Goal: Complete application form

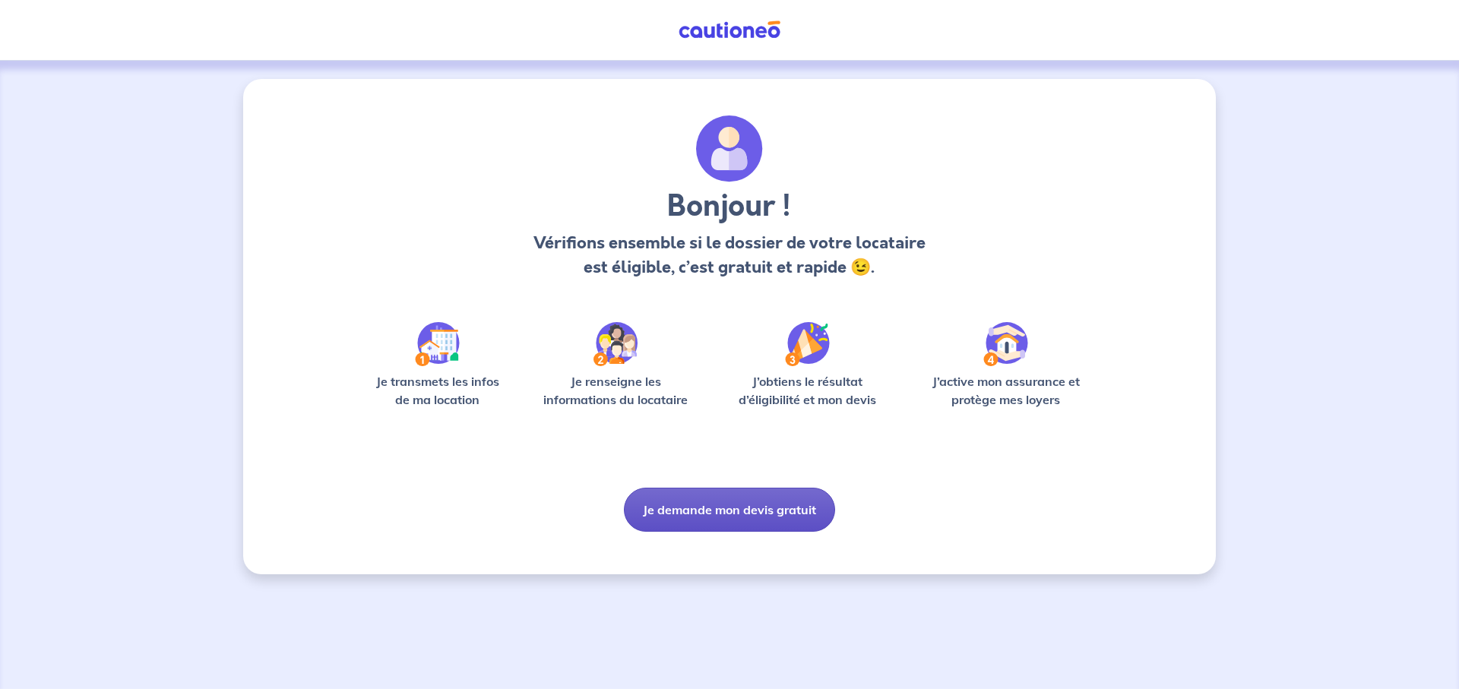
click at [728, 520] on button "Je demande mon devis gratuit" at bounding box center [729, 510] width 211 height 44
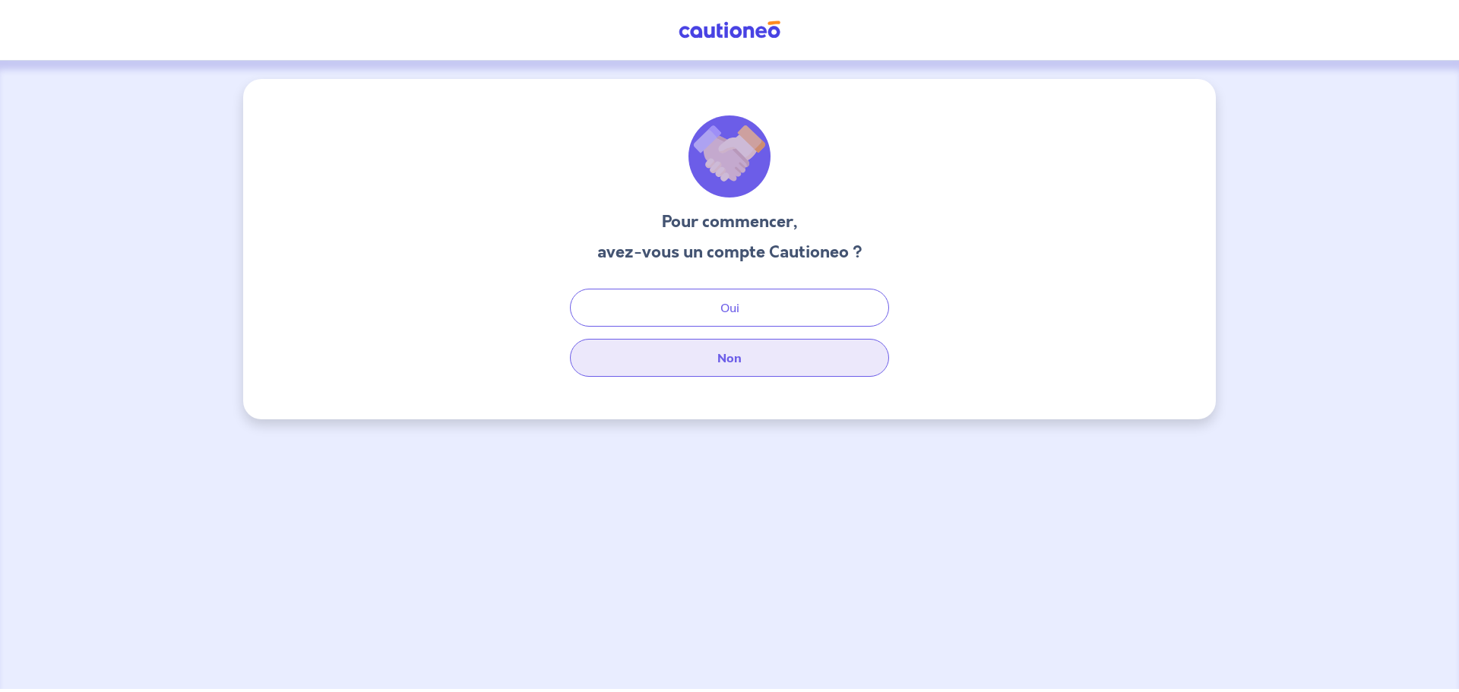
click at [719, 356] on button "Non" at bounding box center [729, 358] width 319 height 38
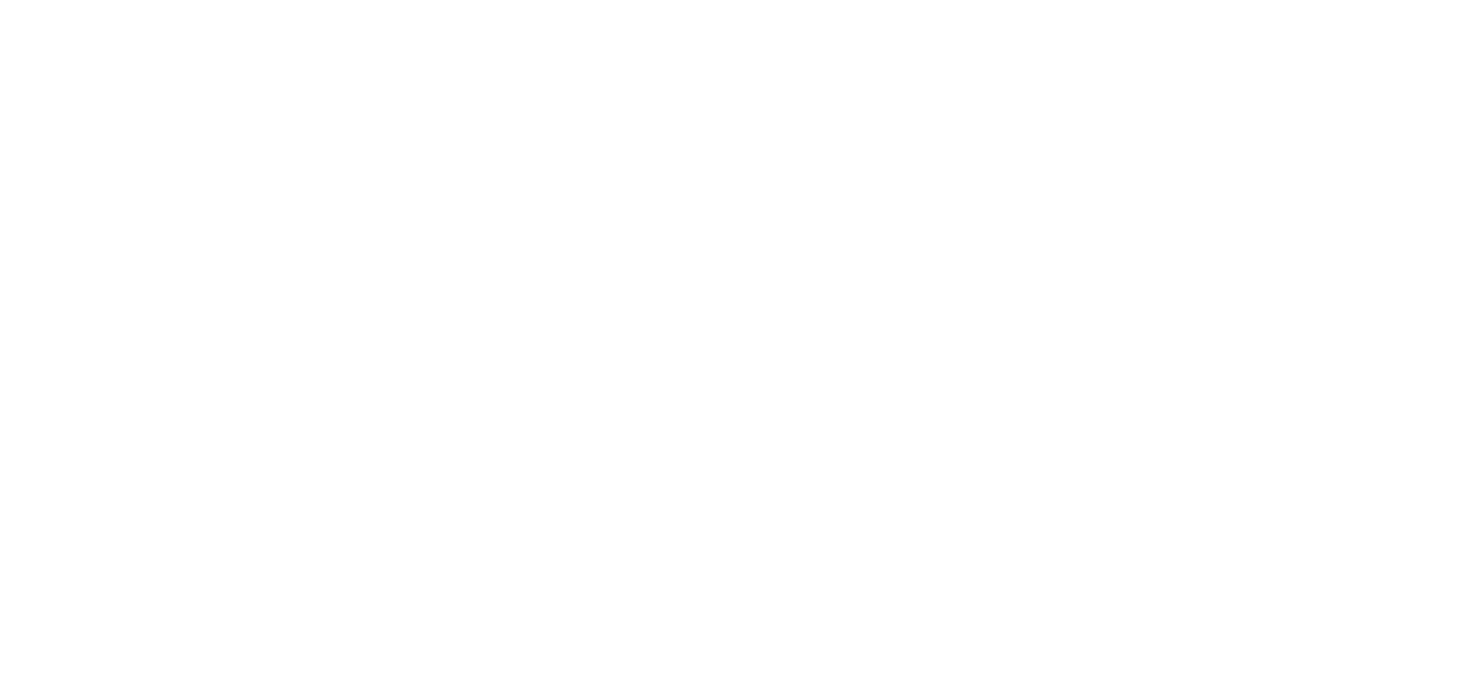
select select "FR"
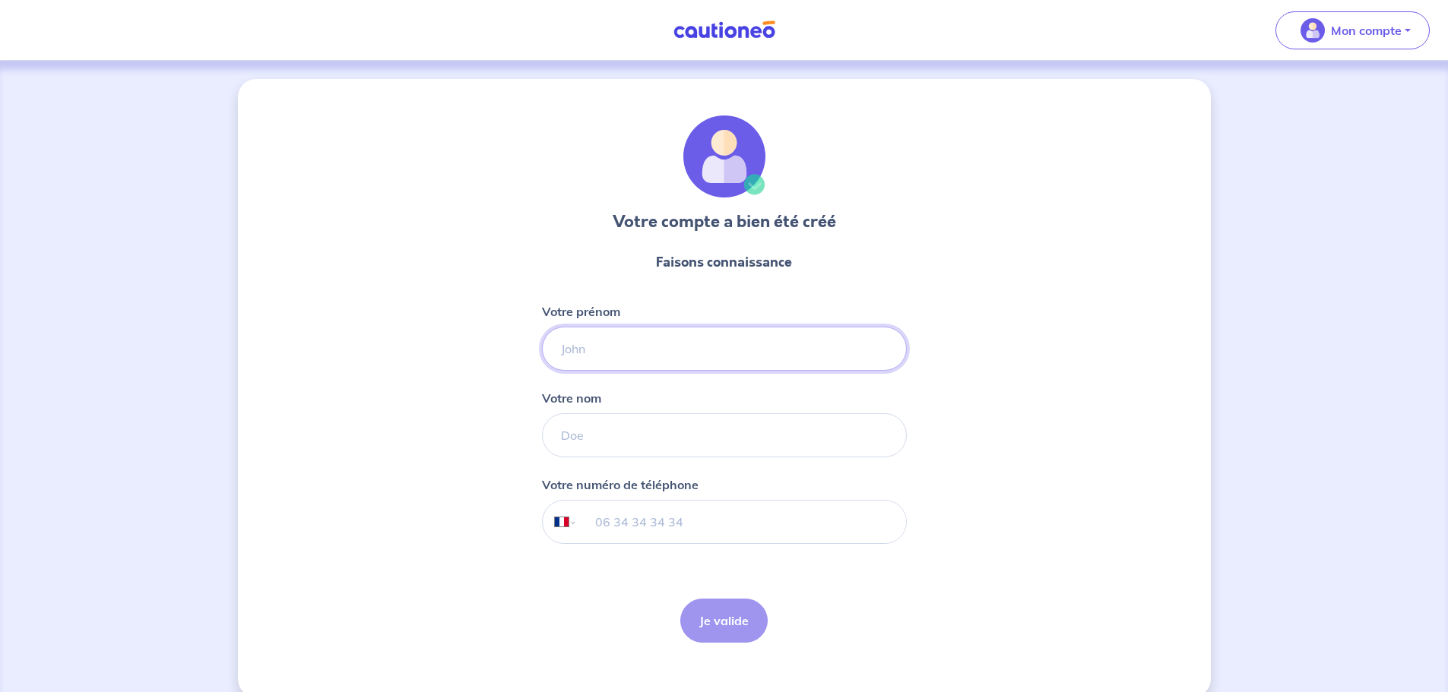
click at [673, 341] on input "Votre prénom" at bounding box center [724, 349] width 365 height 44
type input "Anais"
click at [654, 453] on input "Votre nom" at bounding box center [724, 435] width 365 height 44
type input "Bénéton"
click at [628, 509] on input "tel" at bounding box center [741, 522] width 328 height 43
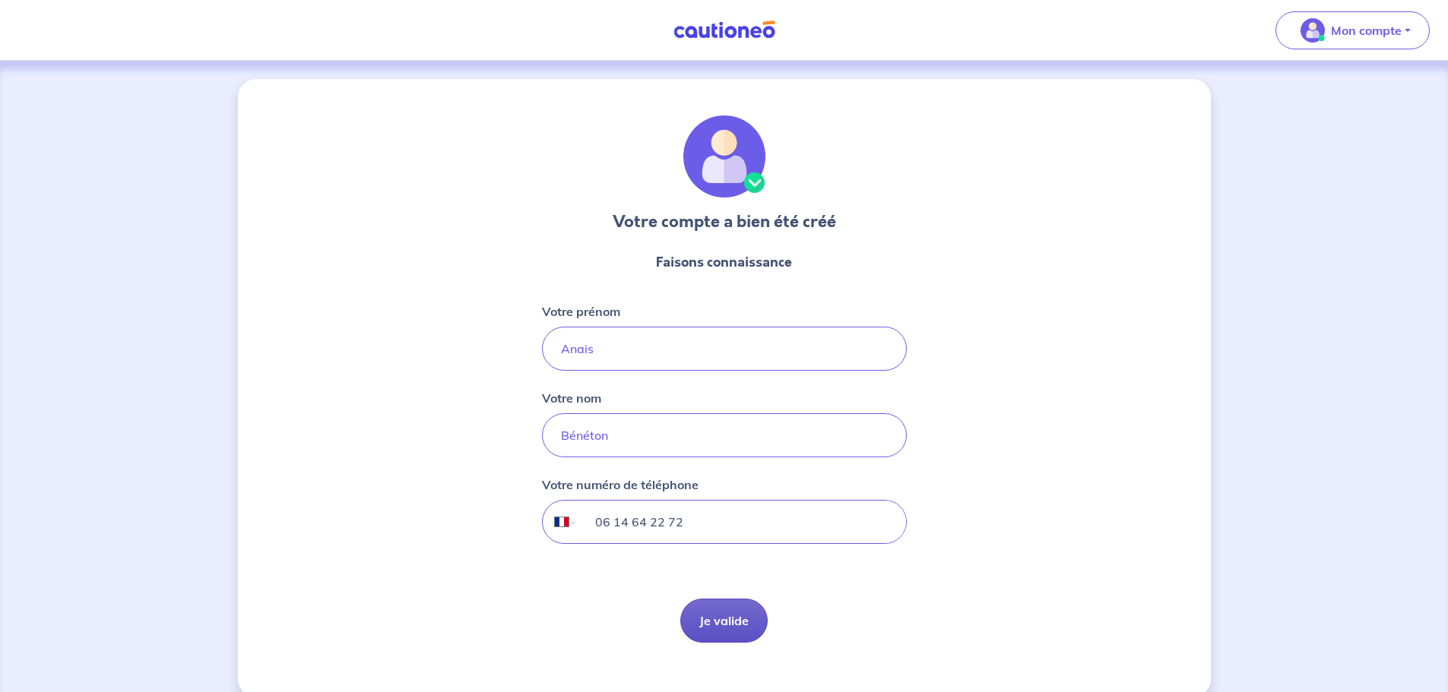
type input "06 14 64 22 72"
click at [736, 635] on button "Je valide" at bounding box center [723, 621] width 87 height 44
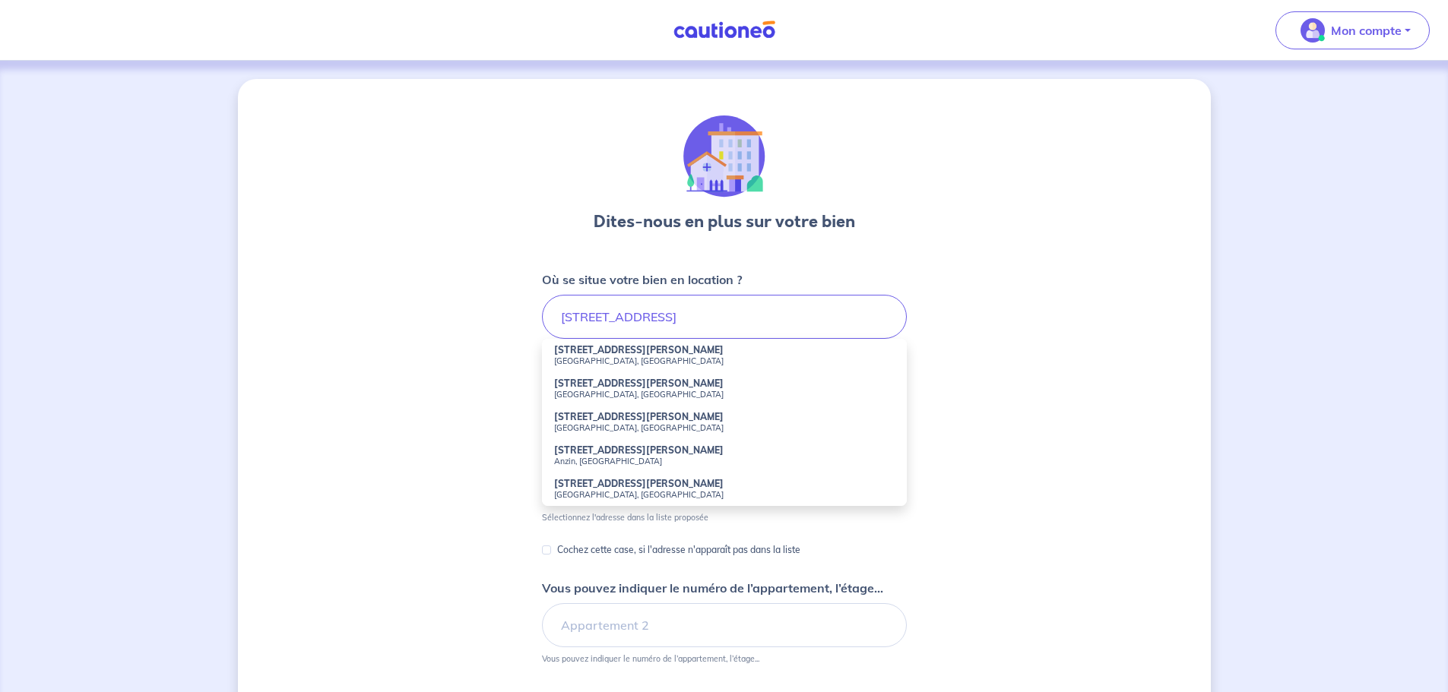
click at [628, 353] on strong "79 Avenue Anatole France" at bounding box center [638, 349] width 169 height 11
type input "79 Avenue Anatole France, Troyes, France"
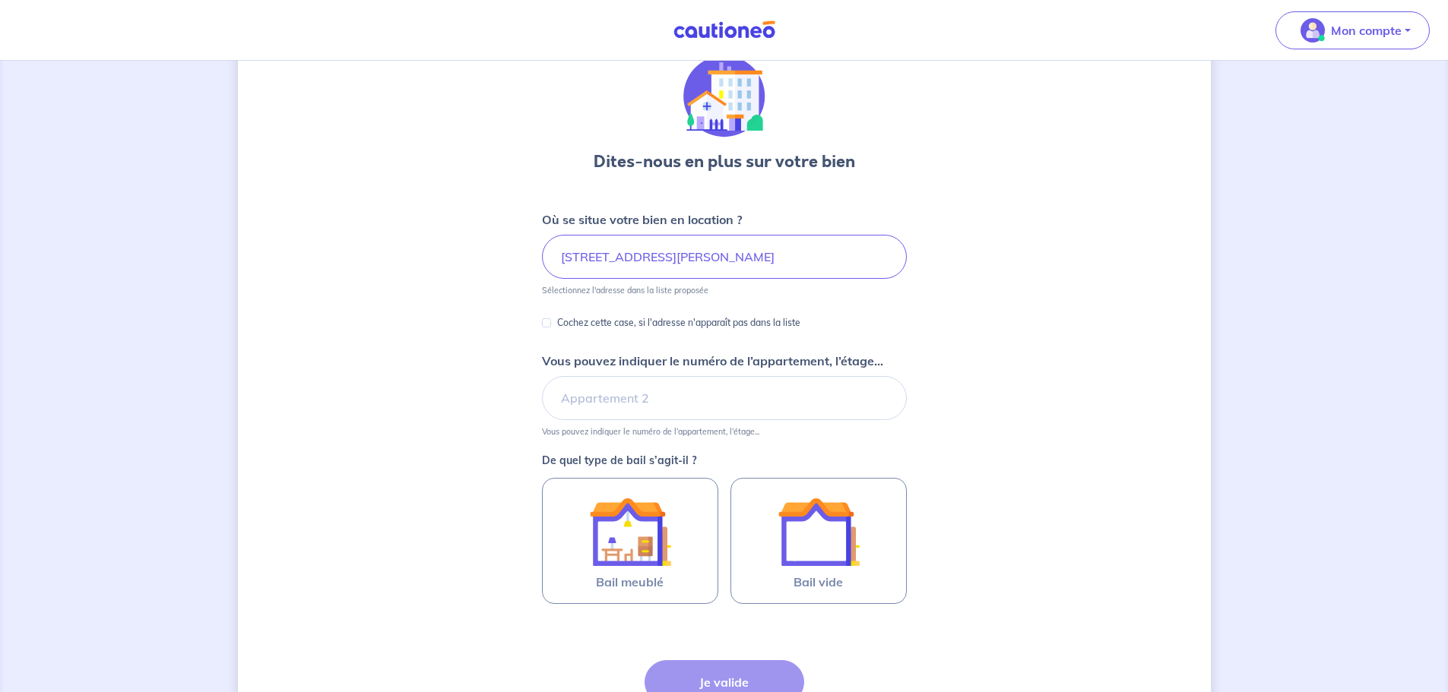
scroll to position [152, 0]
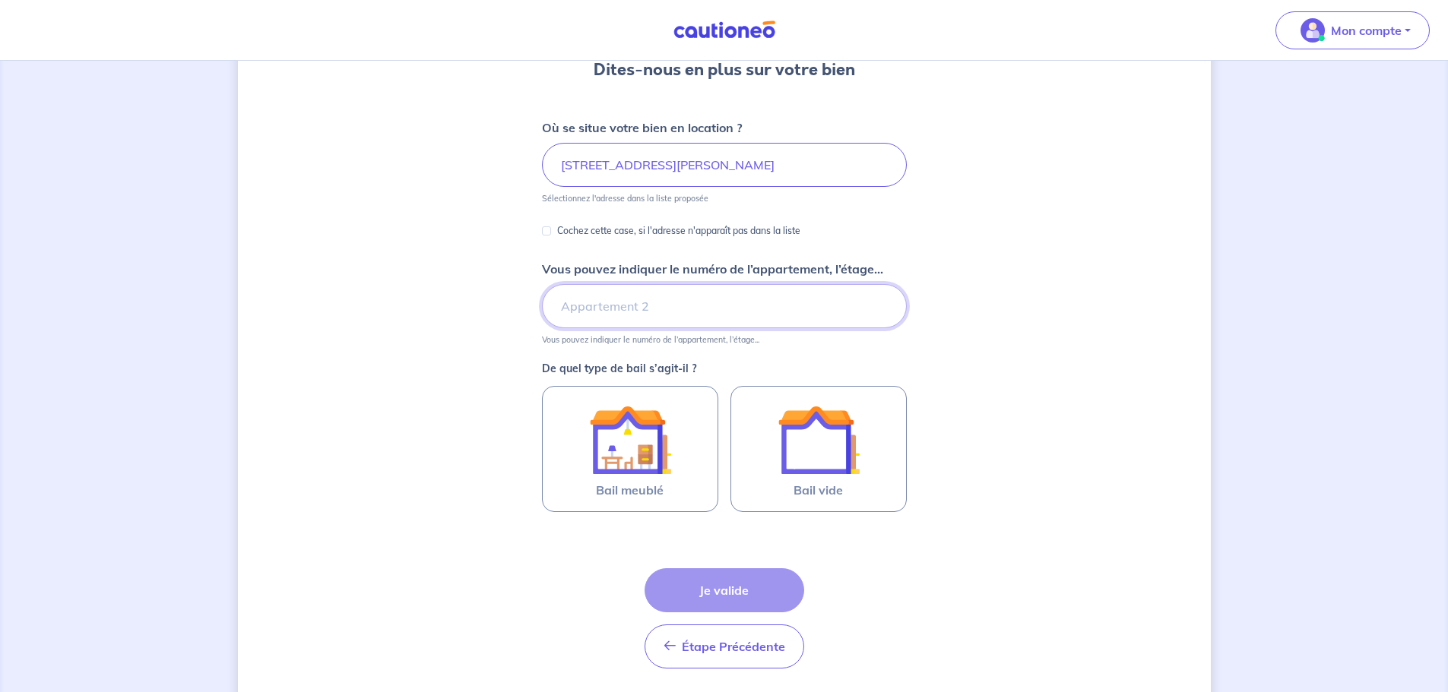
click at [608, 306] on input "Vous pouvez indiquer le numéro de l’appartement, l’étage..." at bounding box center [724, 306] width 365 height 44
type input "1"
click at [636, 312] on input "Vous pouvez indiquer le numéro de l’appartement, l’étage..." at bounding box center [724, 306] width 365 height 44
type input "a"
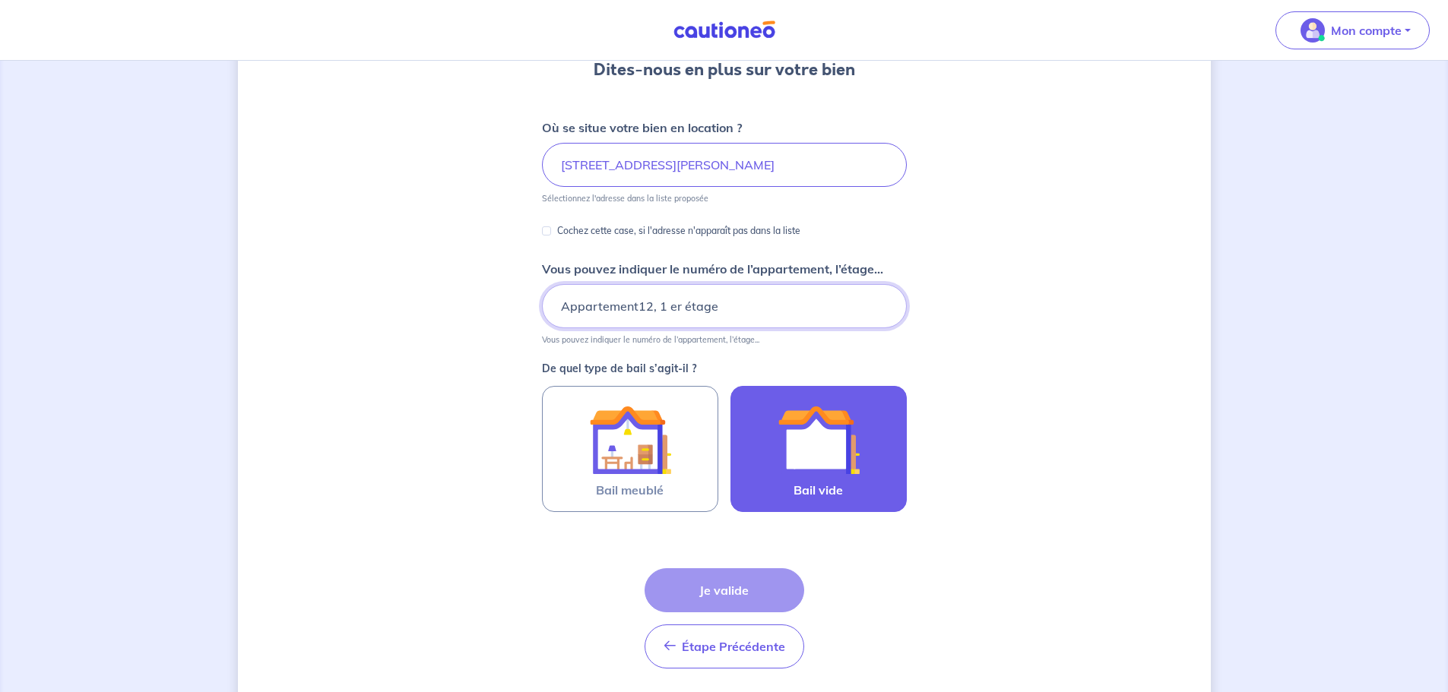
type input "Appartement12, 1 er étage"
click at [821, 443] on img at bounding box center [818, 440] width 82 height 82
click at [0, 0] on input "Bail vide" at bounding box center [0, 0] width 0 height 0
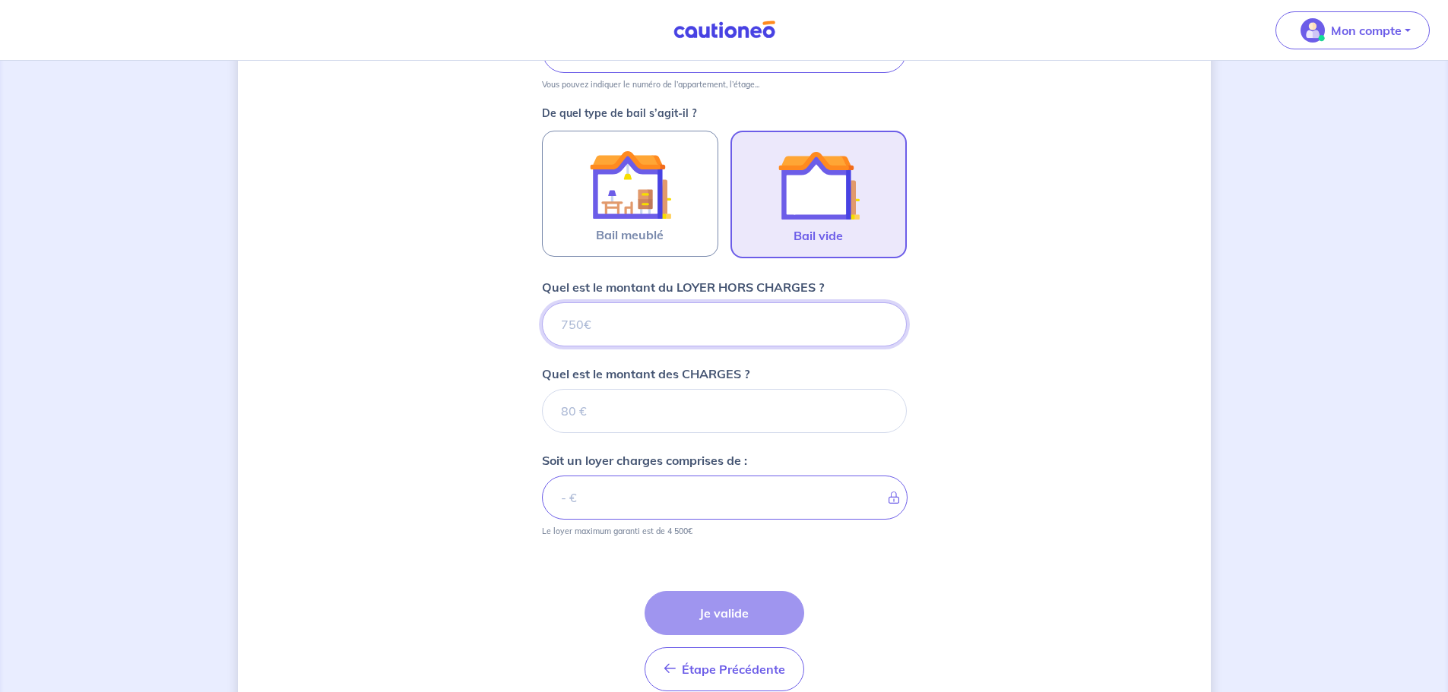
scroll to position [480, 0]
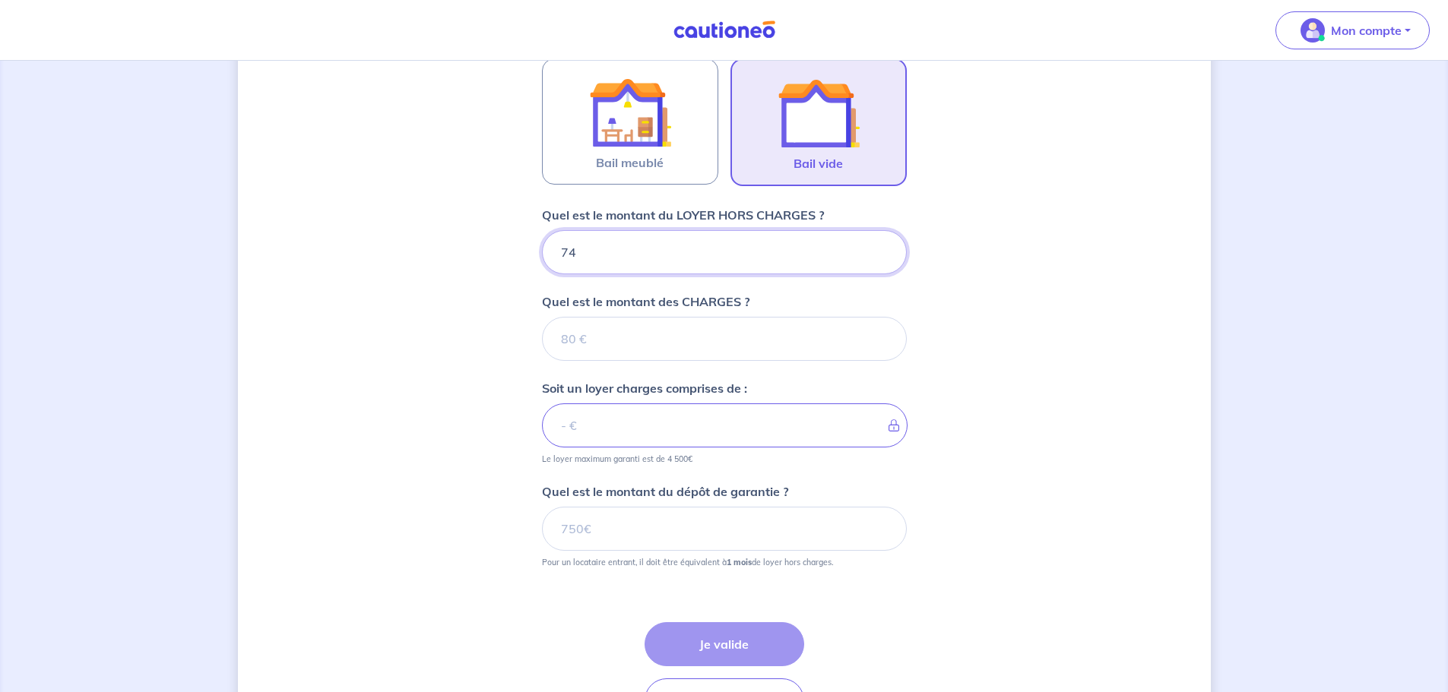
type input "740"
click at [625, 327] on input "Quel est le montant des CHARGES ?" at bounding box center [724, 339] width 365 height 44
type input "90"
type input "830"
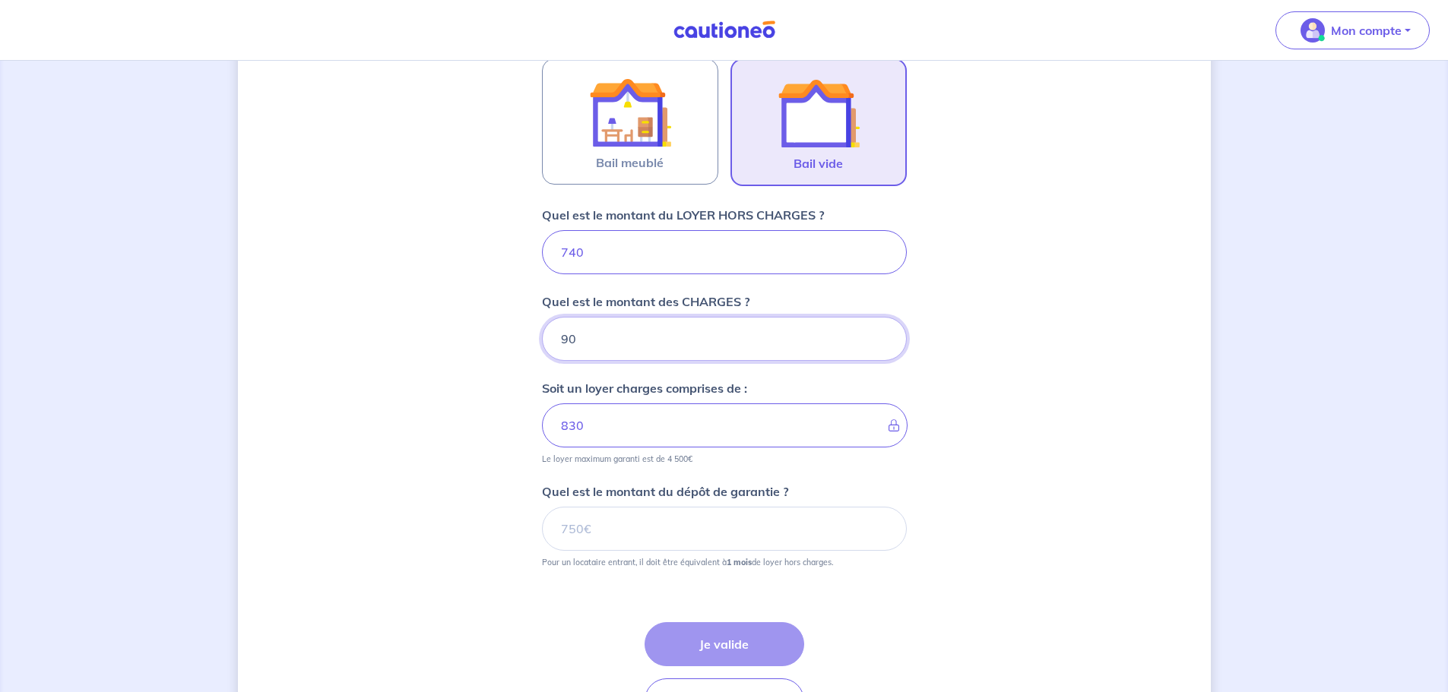
type input "90"
click at [487, 442] on div "Dites-nous en plus sur votre bien Où se situe votre bien en location ? 79 Avenu…" at bounding box center [724, 189] width 973 height 1178
click at [603, 532] on input "Quel est le montant du dépôt de garantie ?" at bounding box center [724, 529] width 365 height 44
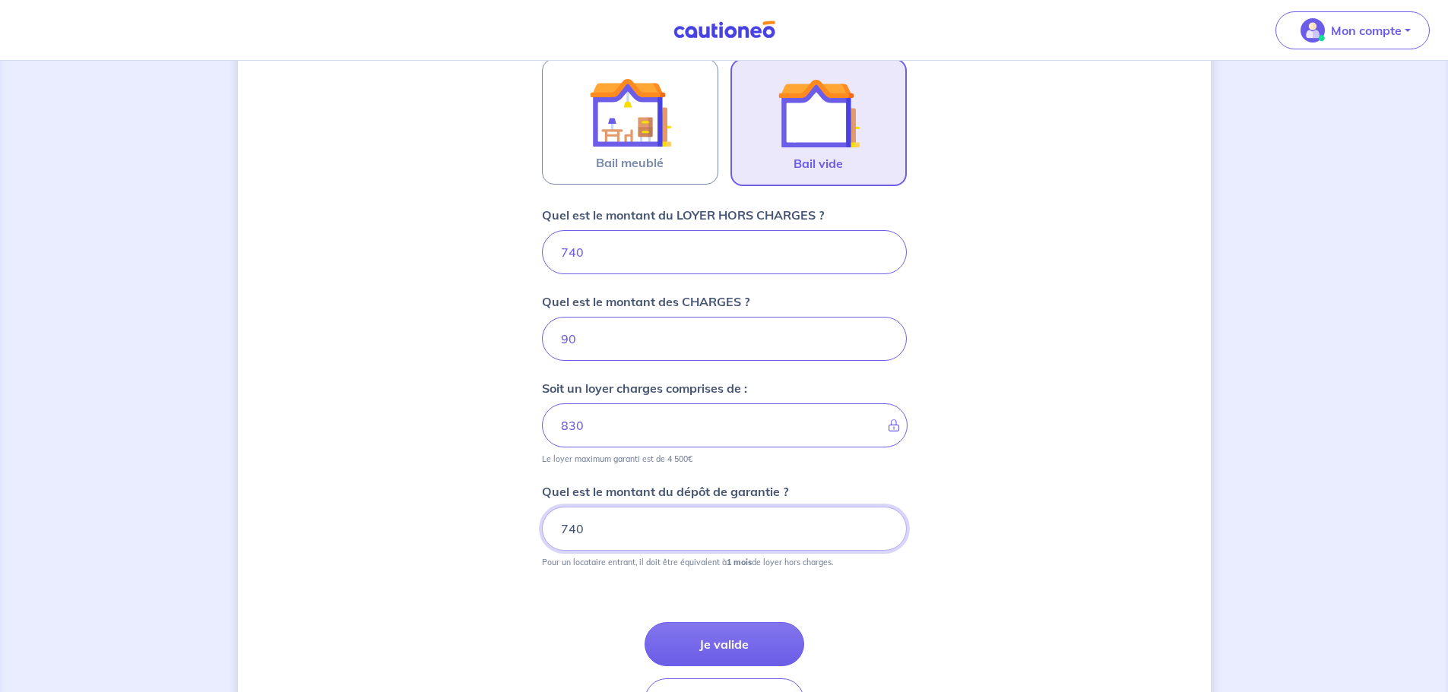
scroll to position [556, 0]
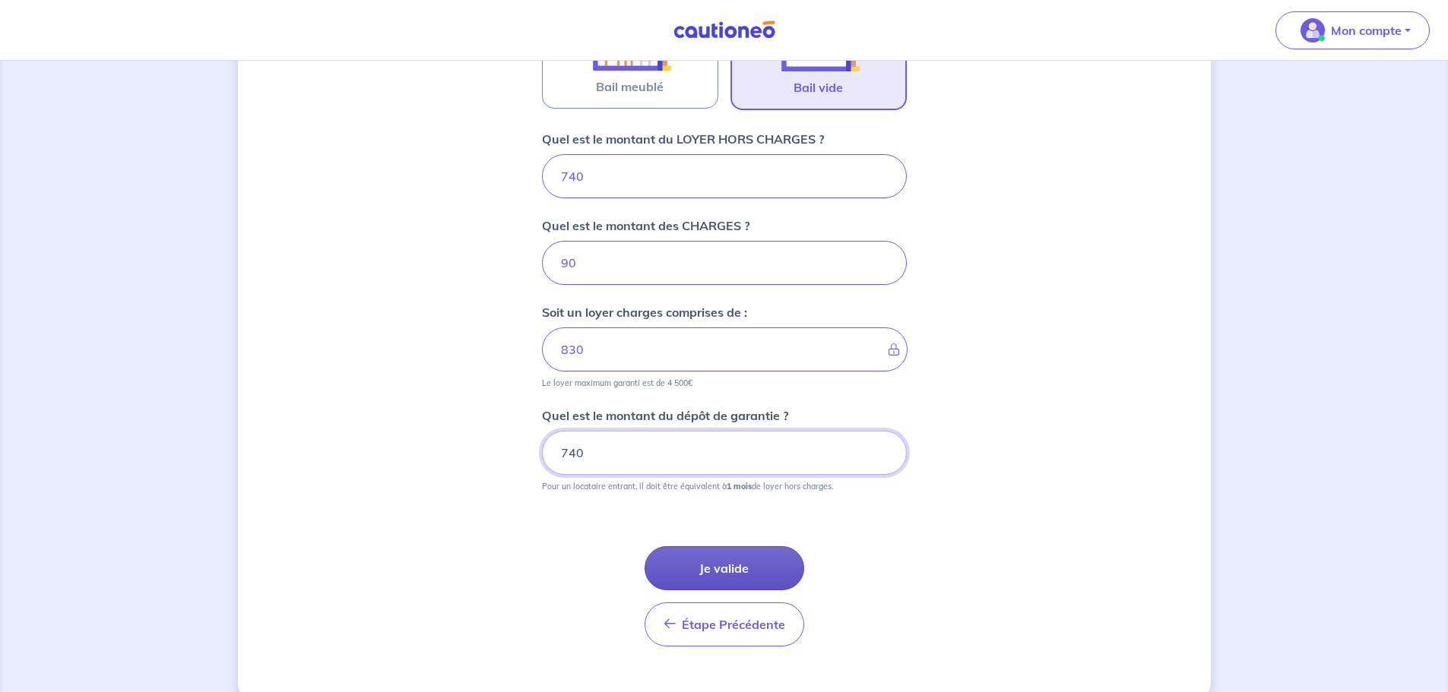
type input "740"
click at [720, 568] on button "Je valide" at bounding box center [724, 568] width 160 height 44
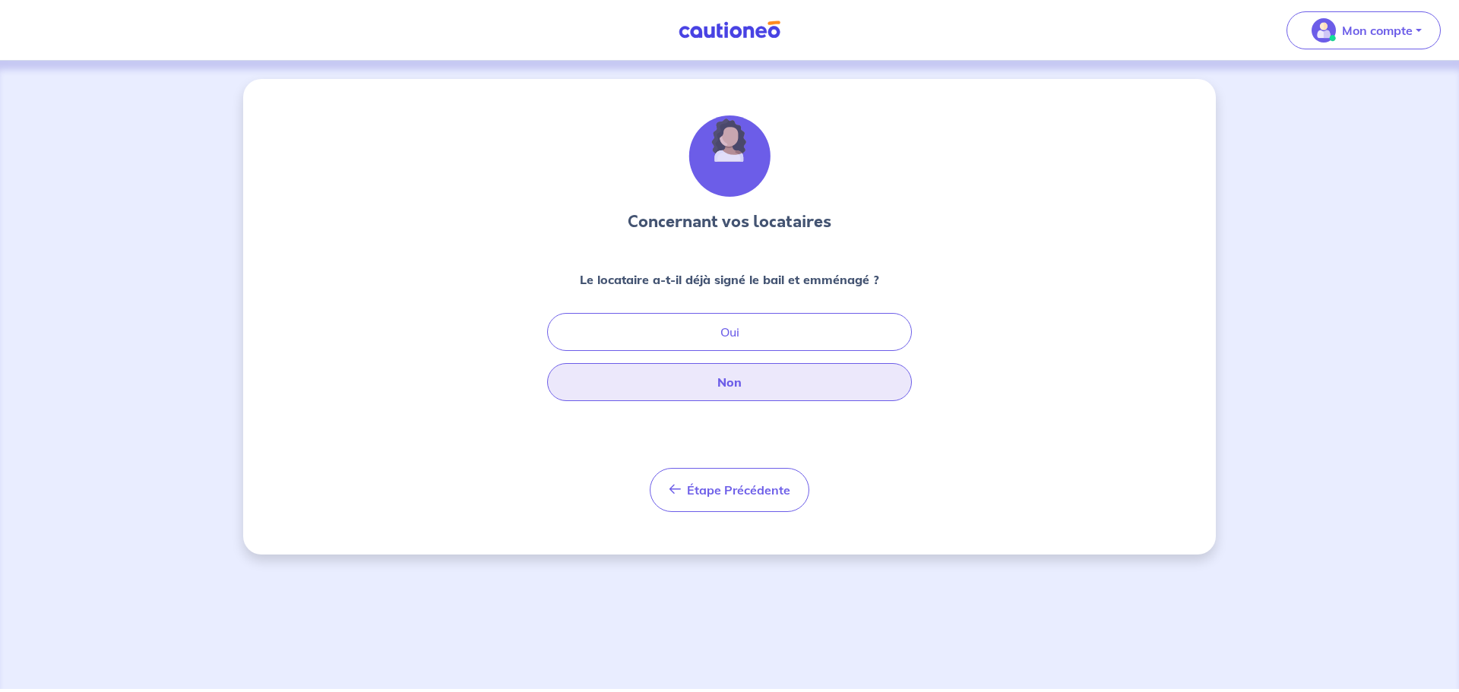
click at [704, 380] on button "Non" at bounding box center [729, 382] width 365 height 38
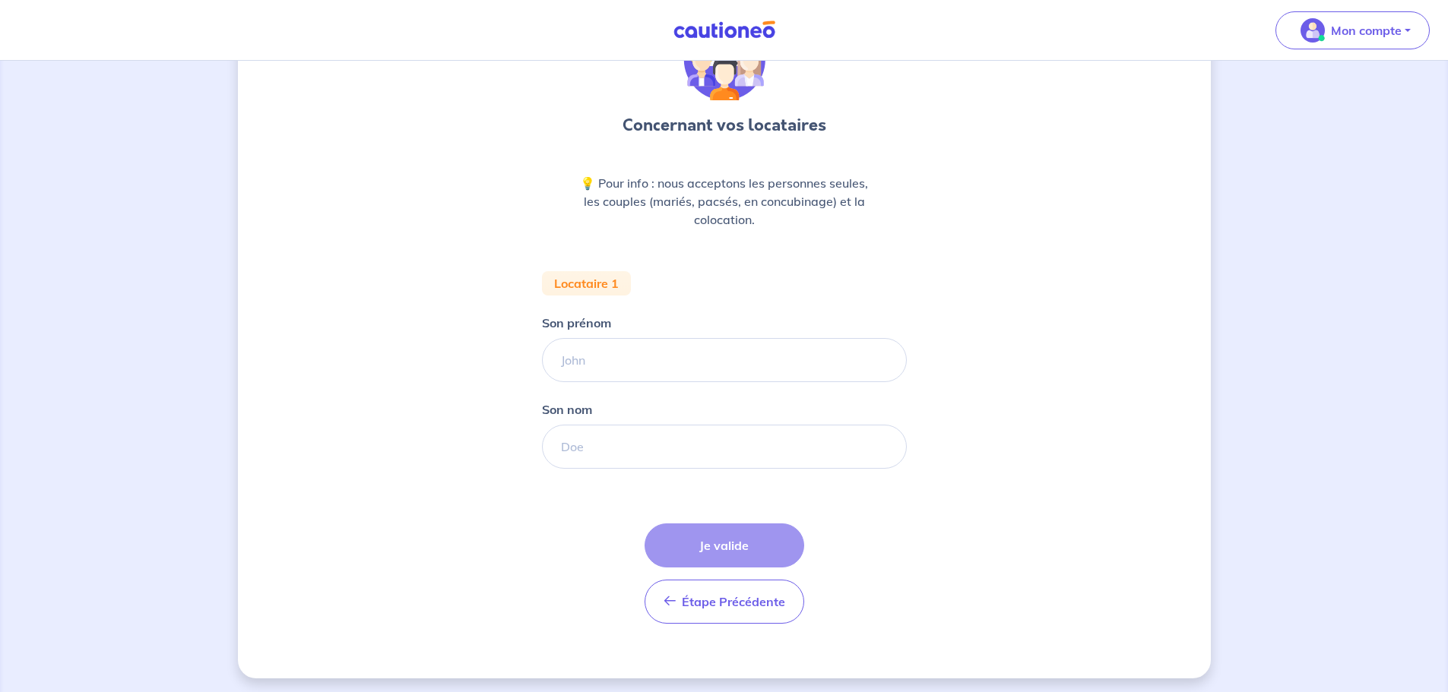
scroll to position [101, 0]
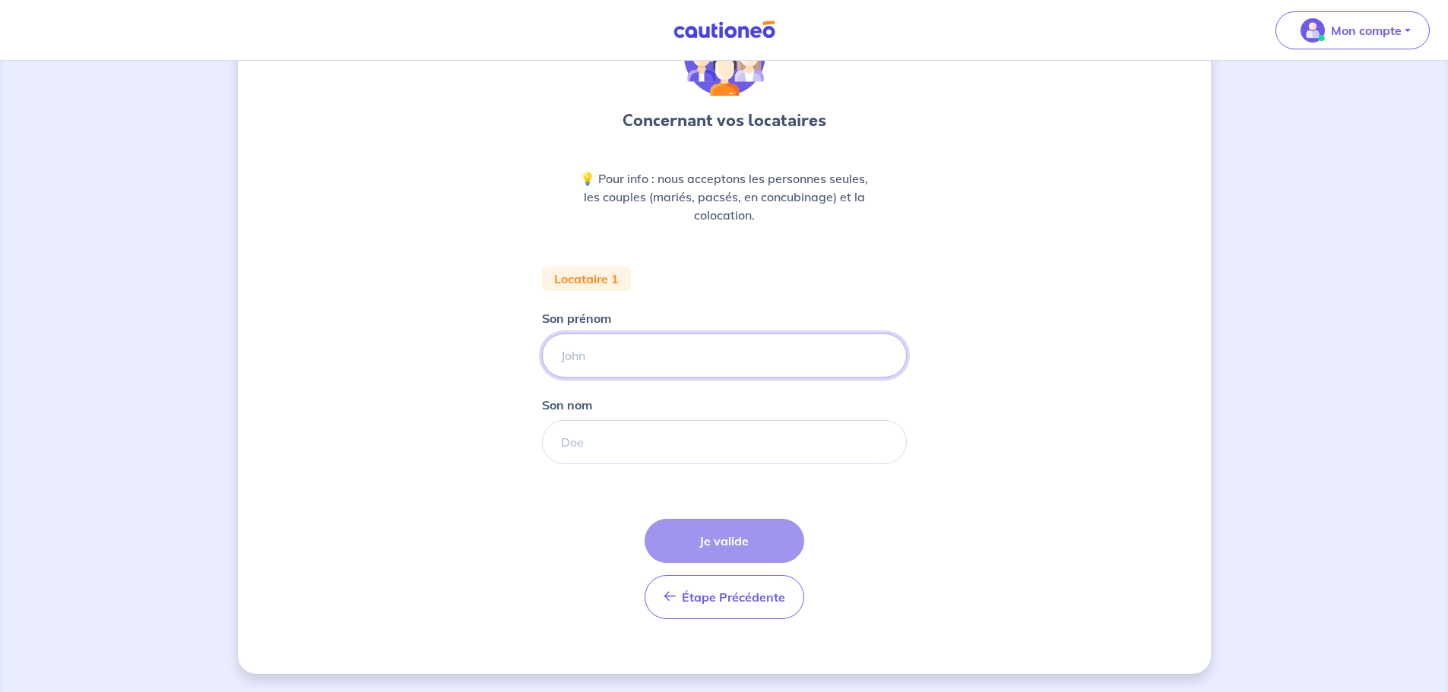
click at [638, 353] on input "Son prénom" at bounding box center [724, 356] width 365 height 44
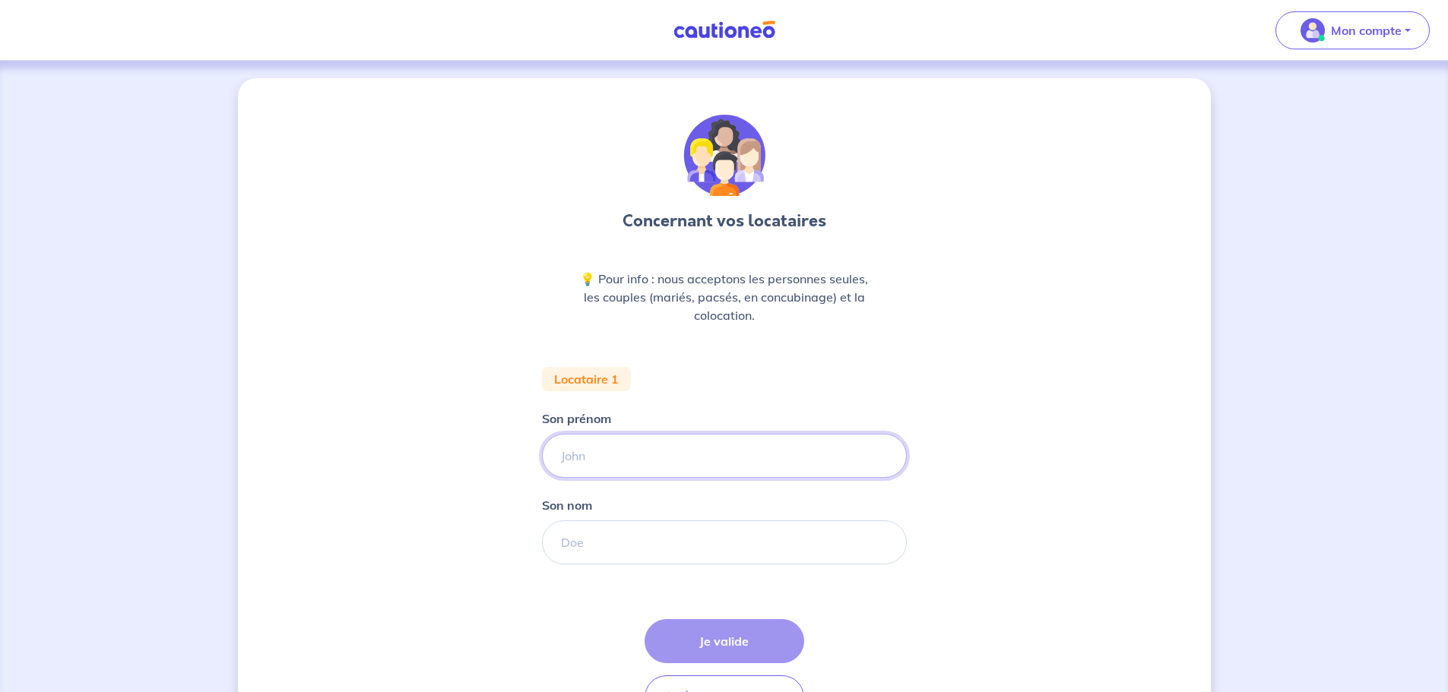
scroll to position [0, 0]
click at [739, 36] on img at bounding box center [724, 30] width 114 height 19
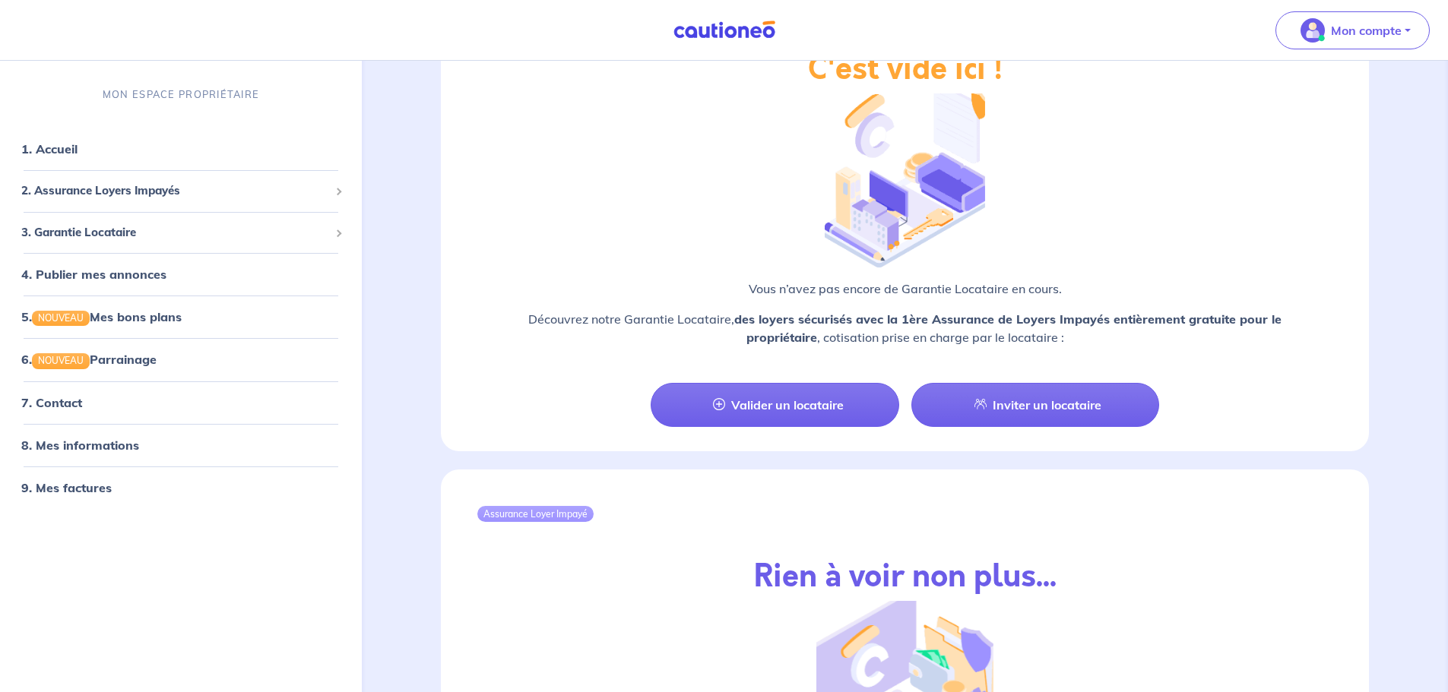
scroll to position [1160, 0]
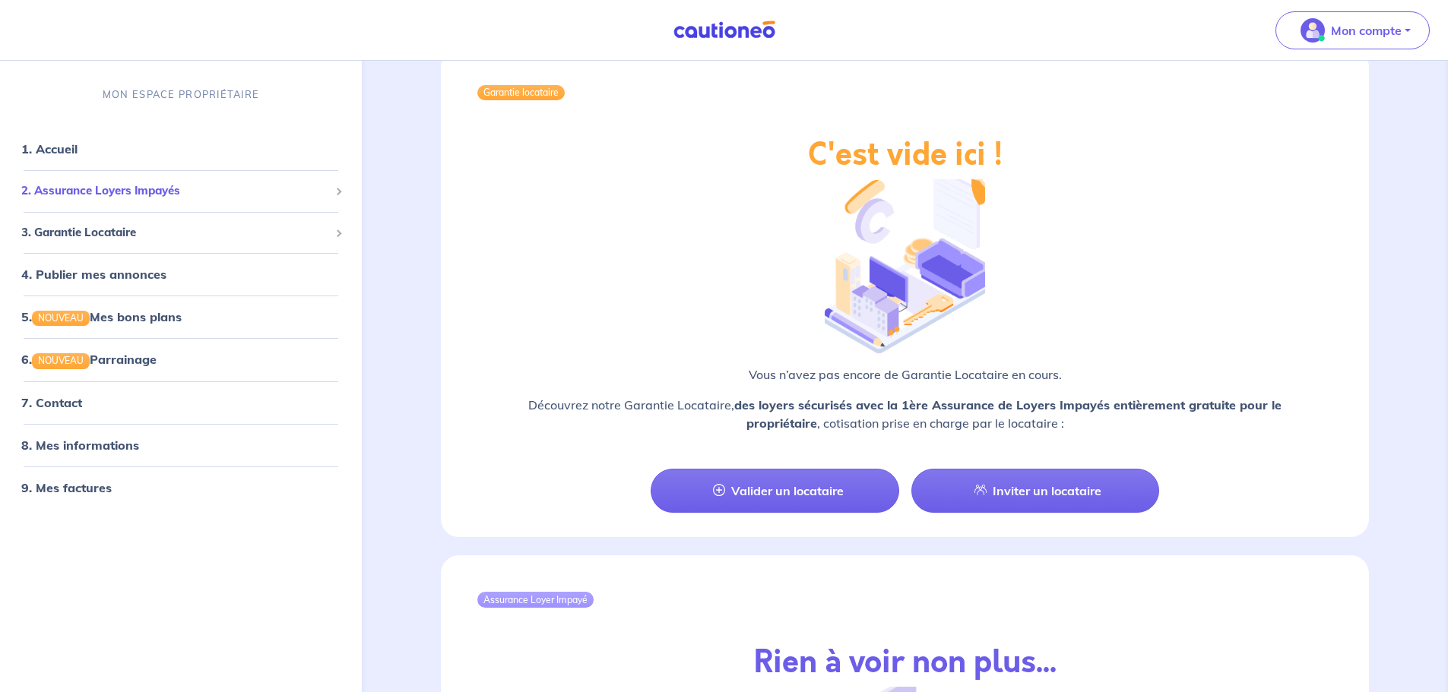
click at [94, 193] on span "2. Assurance Loyers Impayés" at bounding box center [175, 190] width 308 height 17
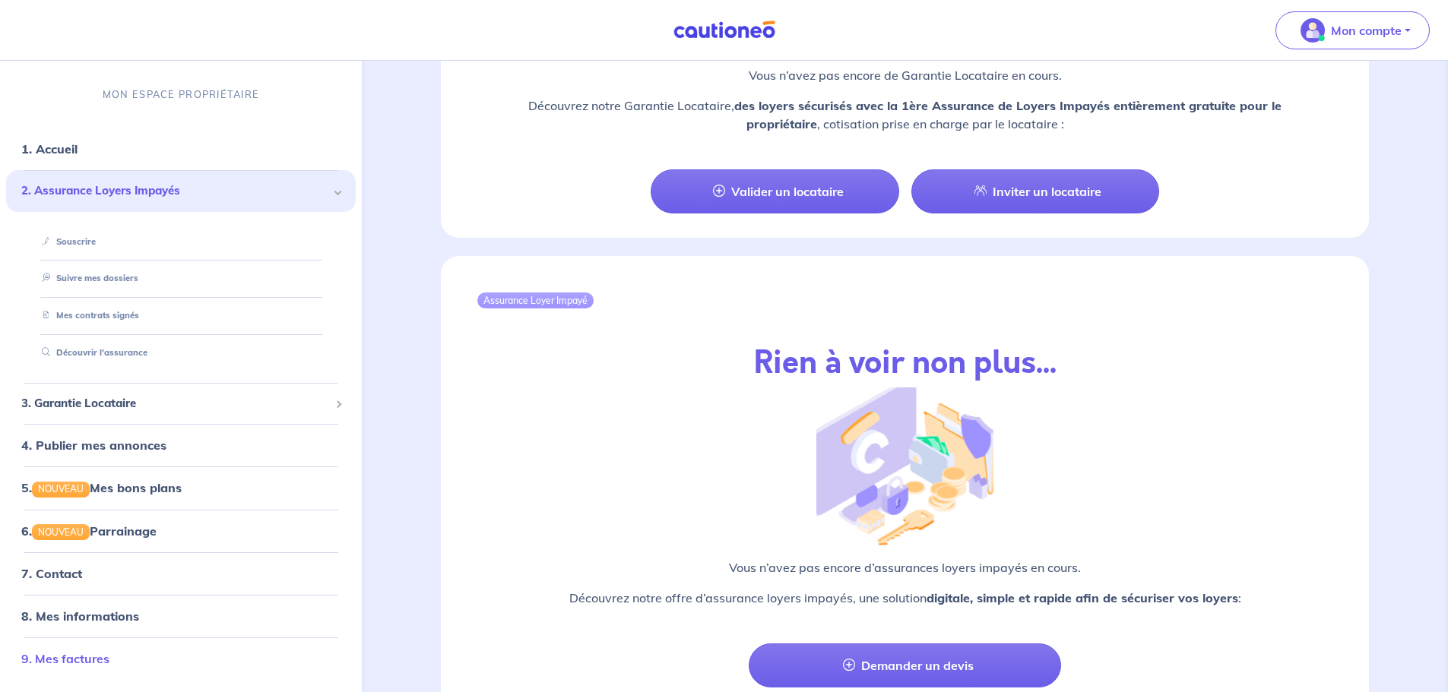
scroll to position [1464, 0]
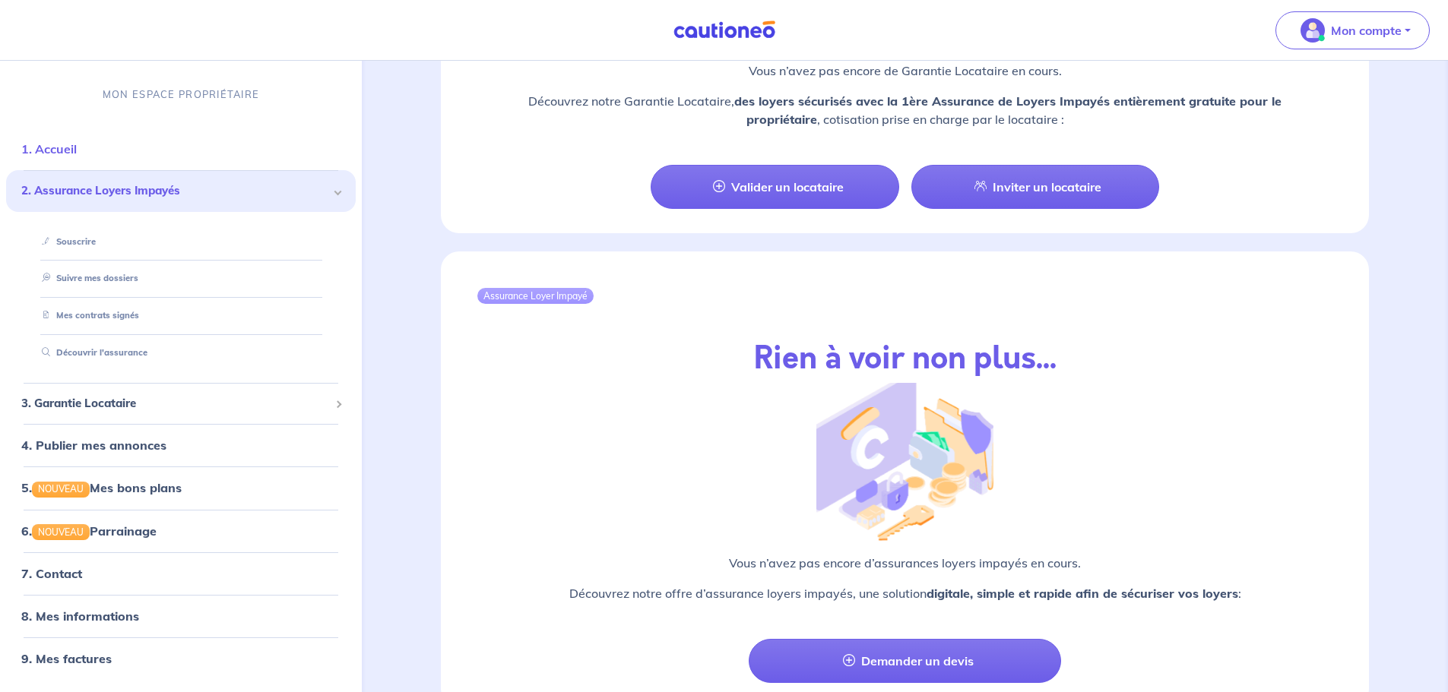
click at [54, 154] on link "1. Accueil" at bounding box center [48, 148] width 55 height 15
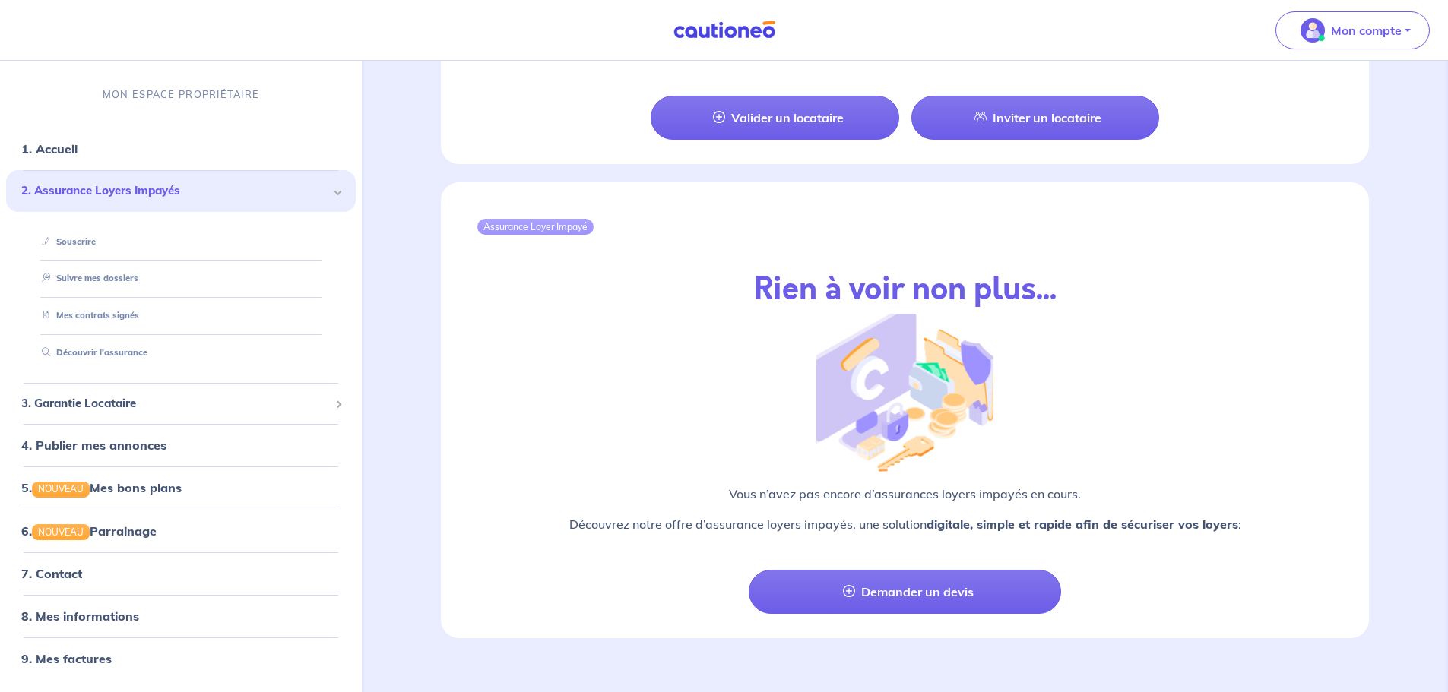
scroll to position [1540, 0]
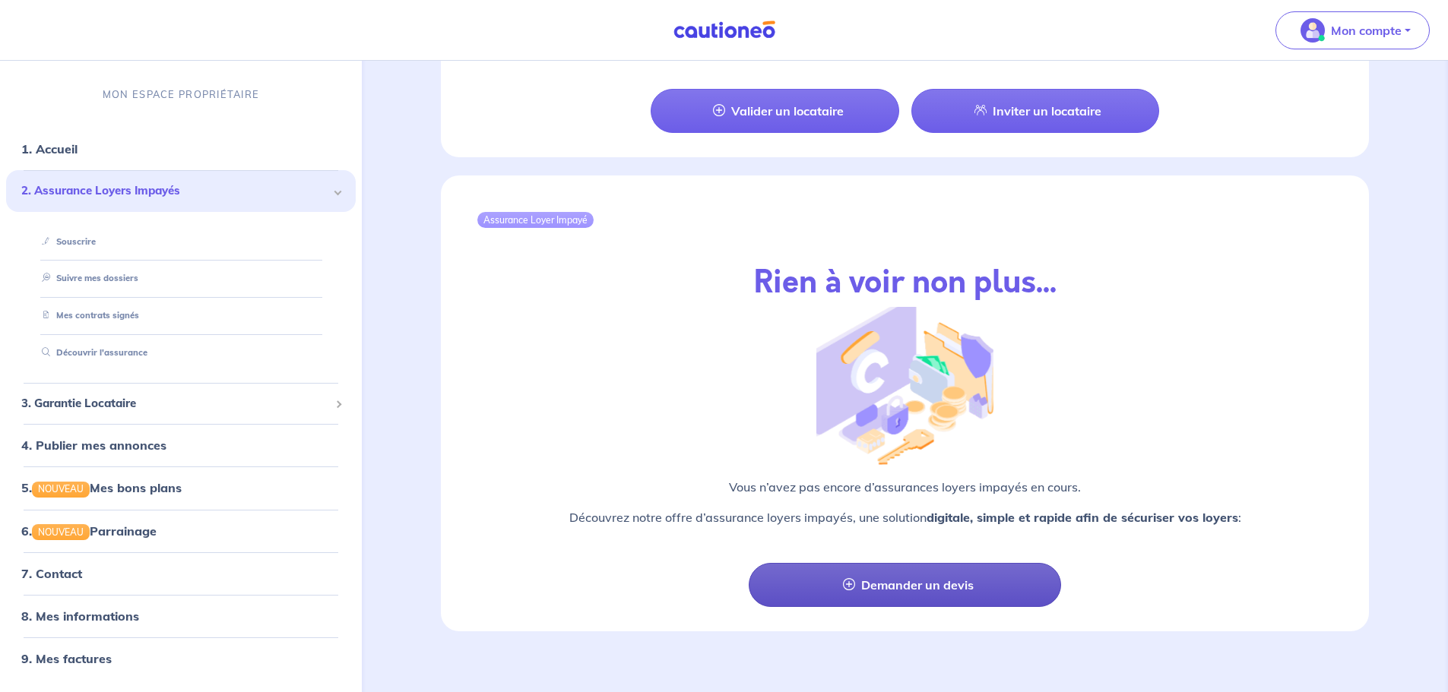
click at [840, 574] on link "Demander un devis" at bounding box center [905, 585] width 312 height 44
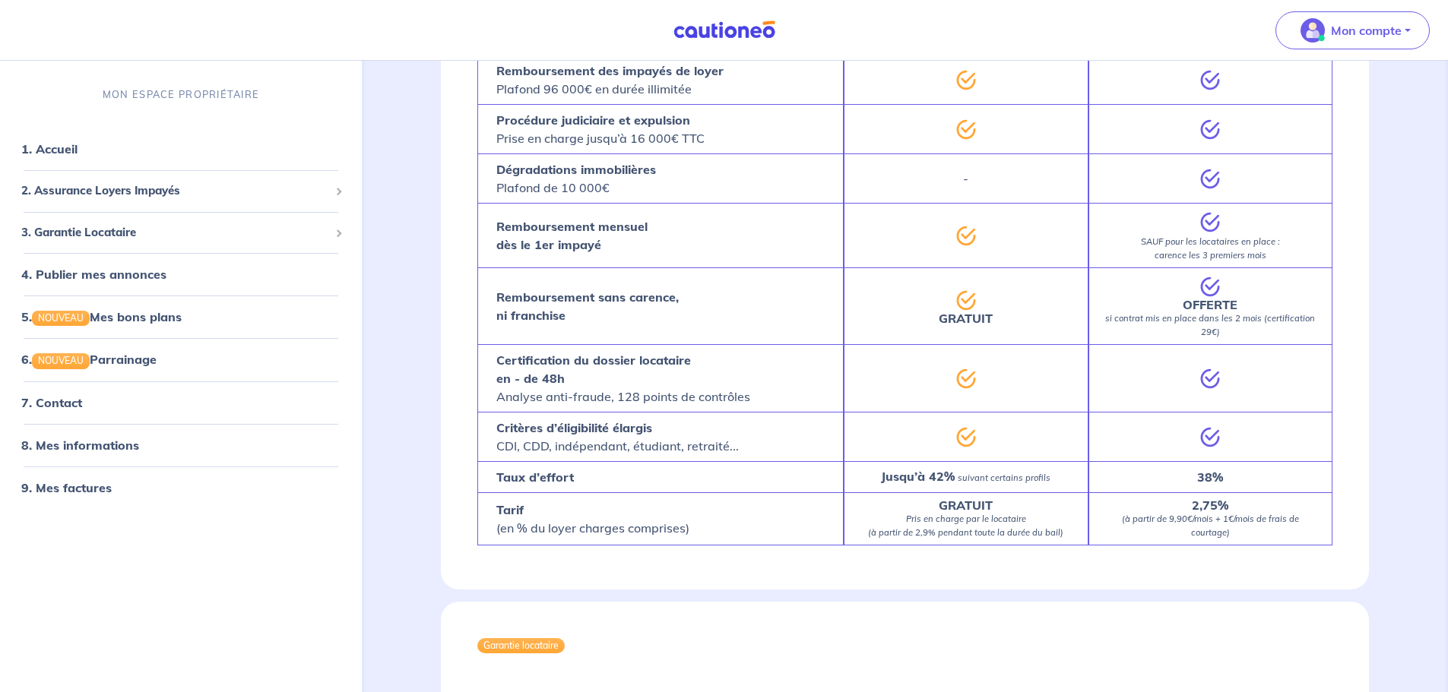
scroll to position [608, 0]
click at [1207, 468] on strong "38%" at bounding box center [1210, 475] width 26 height 15
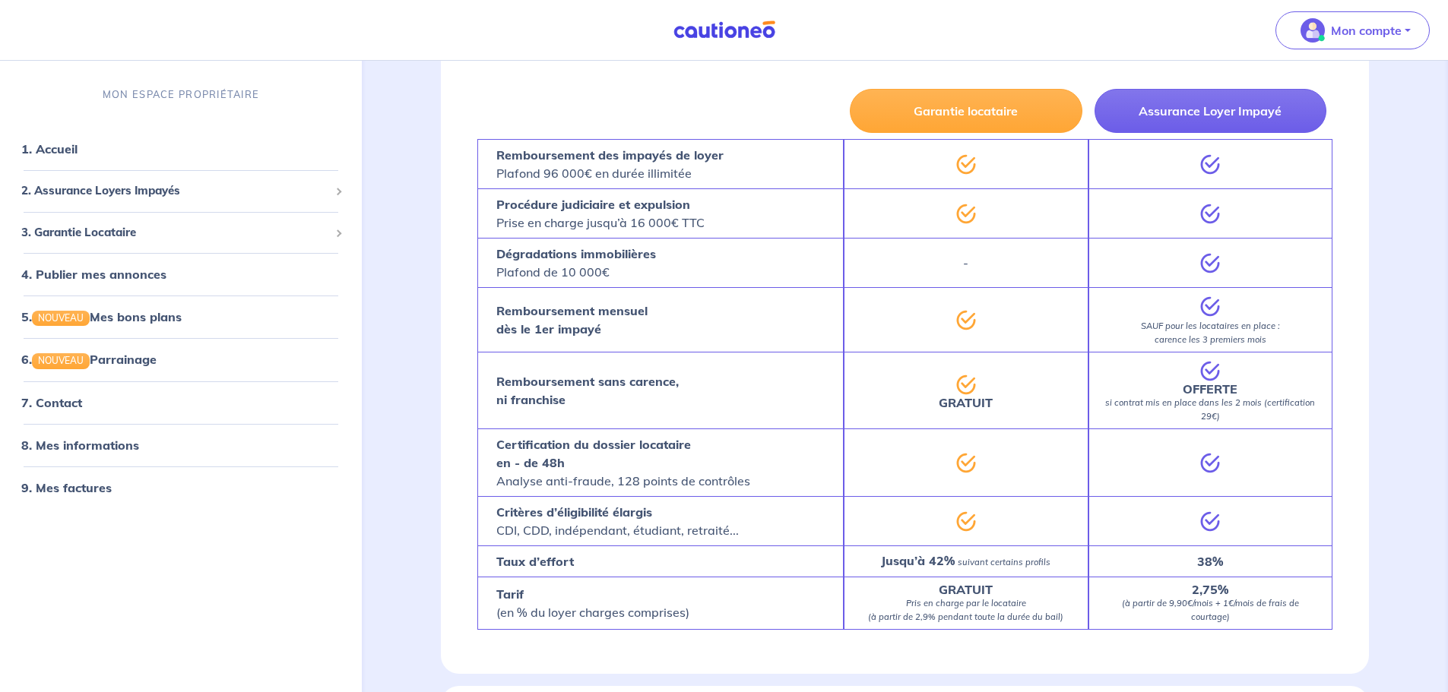
scroll to position [456, 0]
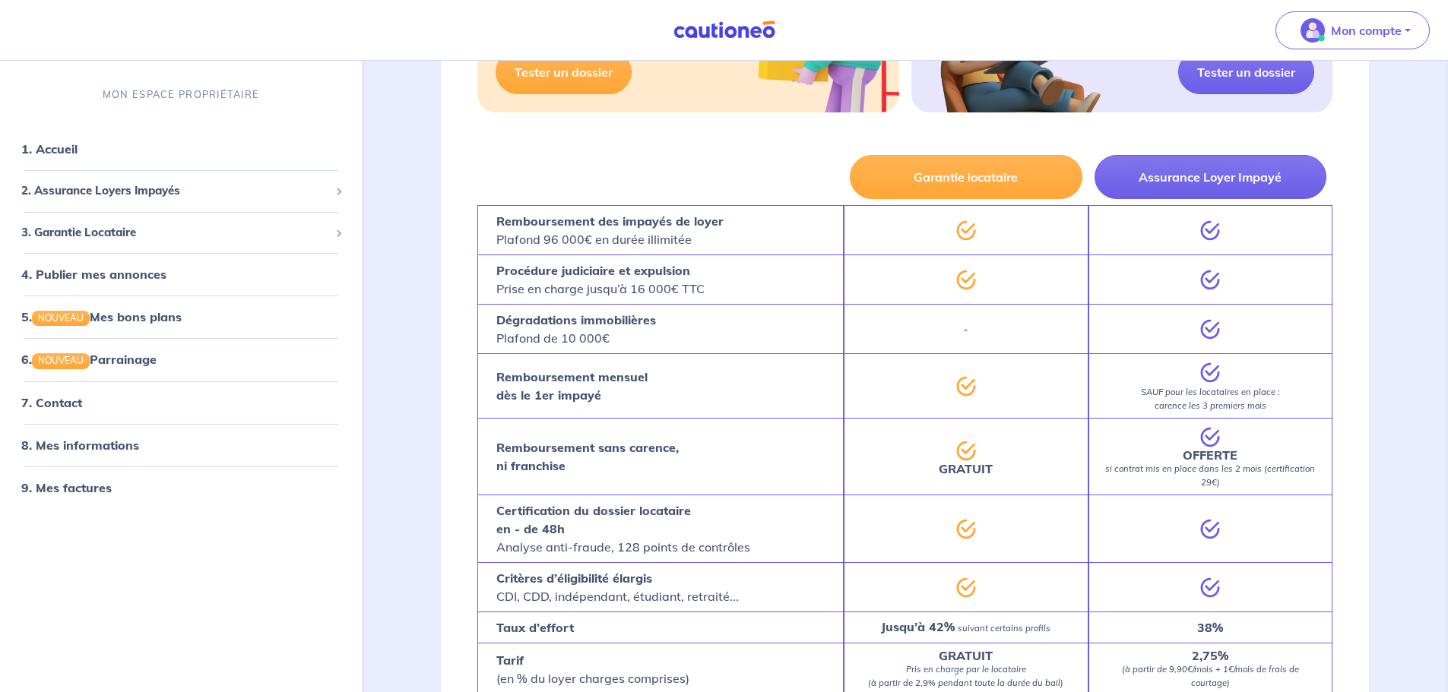
click at [668, 226] on strong "Remboursement des impayés de loyer" at bounding box center [609, 221] width 227 height 15
click at [113, 319] on link "5. NOUVEAU Mes bons plans" at bounding box center [100, 316] width 158 height 15
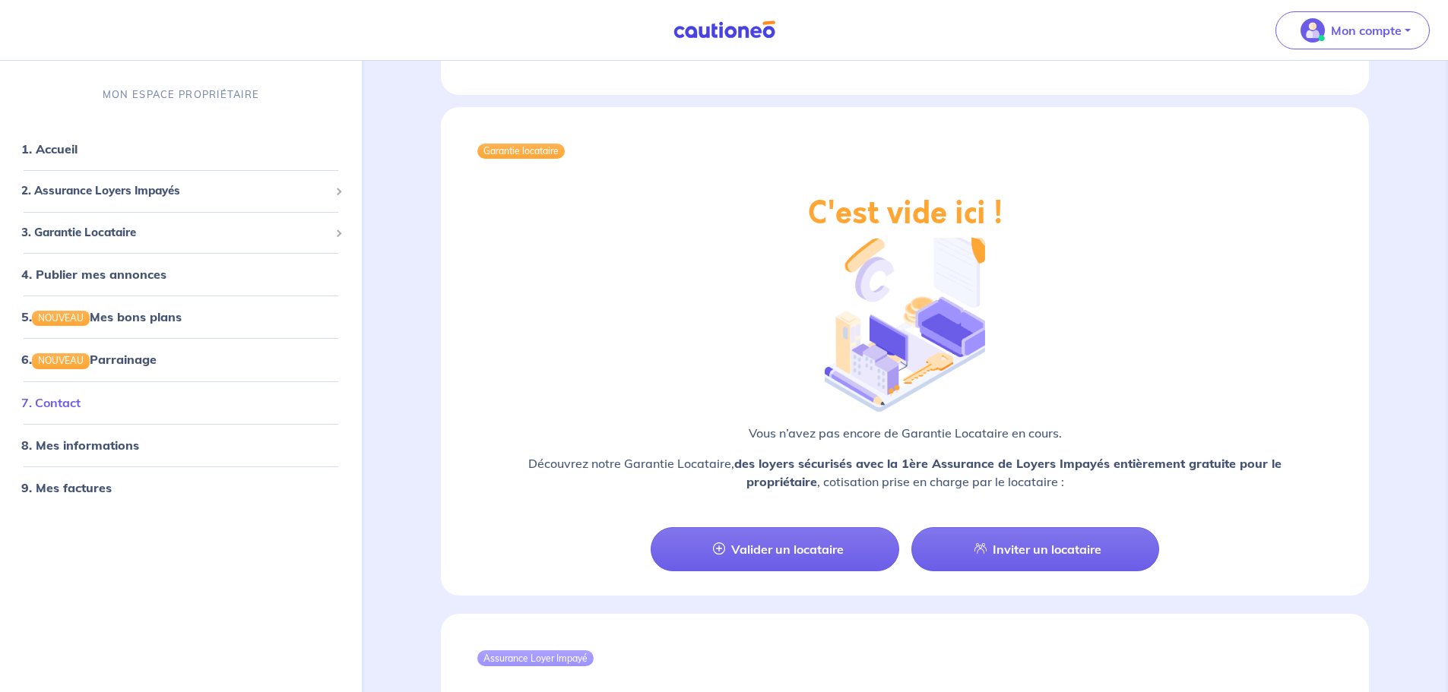
scroll to position [1064, 0]
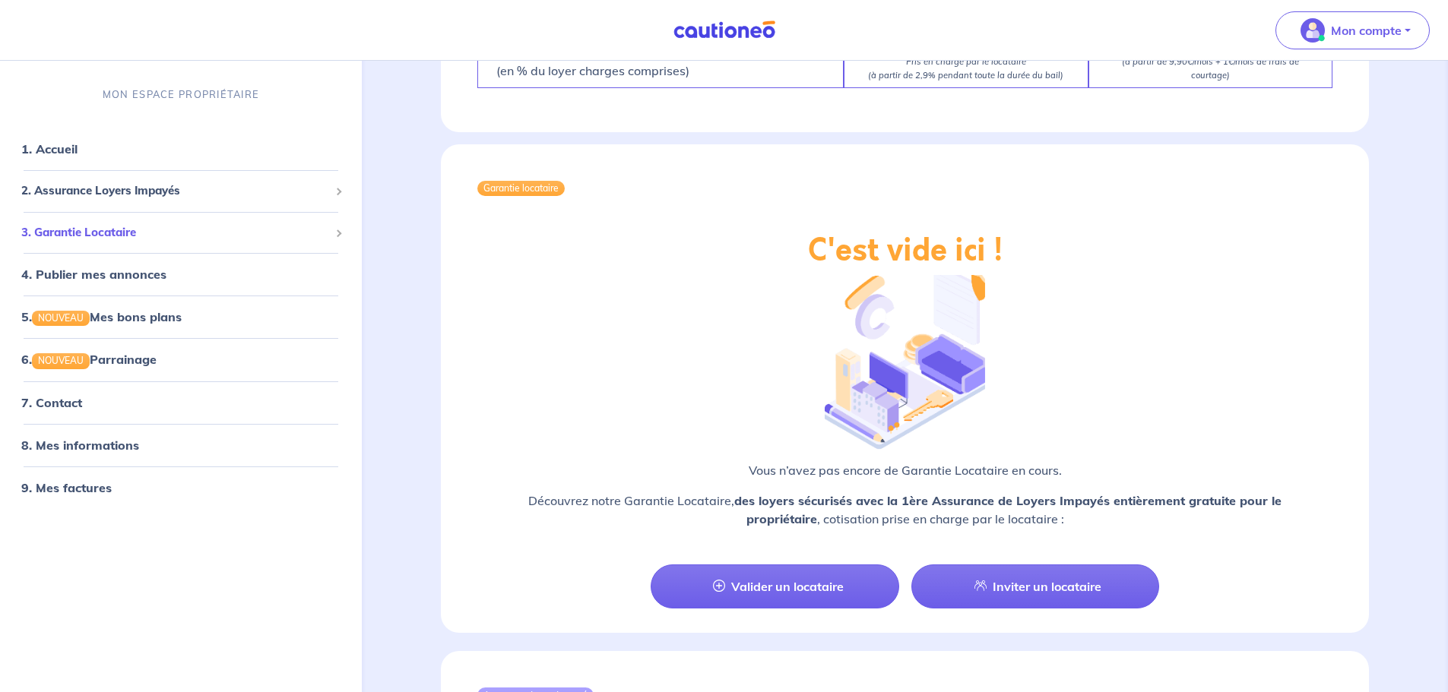
click at [92, 232] on span "3. Garantie Locataire" at bounding box center [175, 232] width 308 height 17
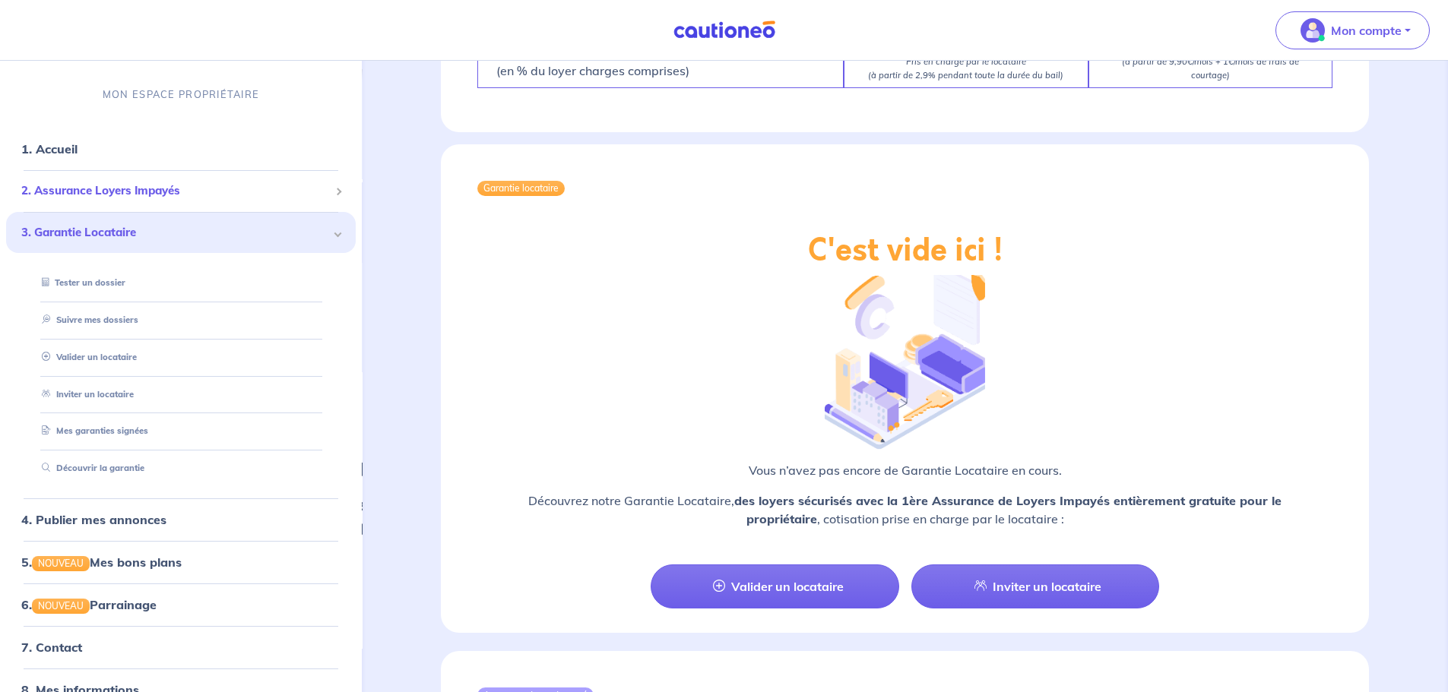
click at [100, 188] on span "2. Assurance Loyers Impayés" at bounding box center [175, 190] width 308 height 17
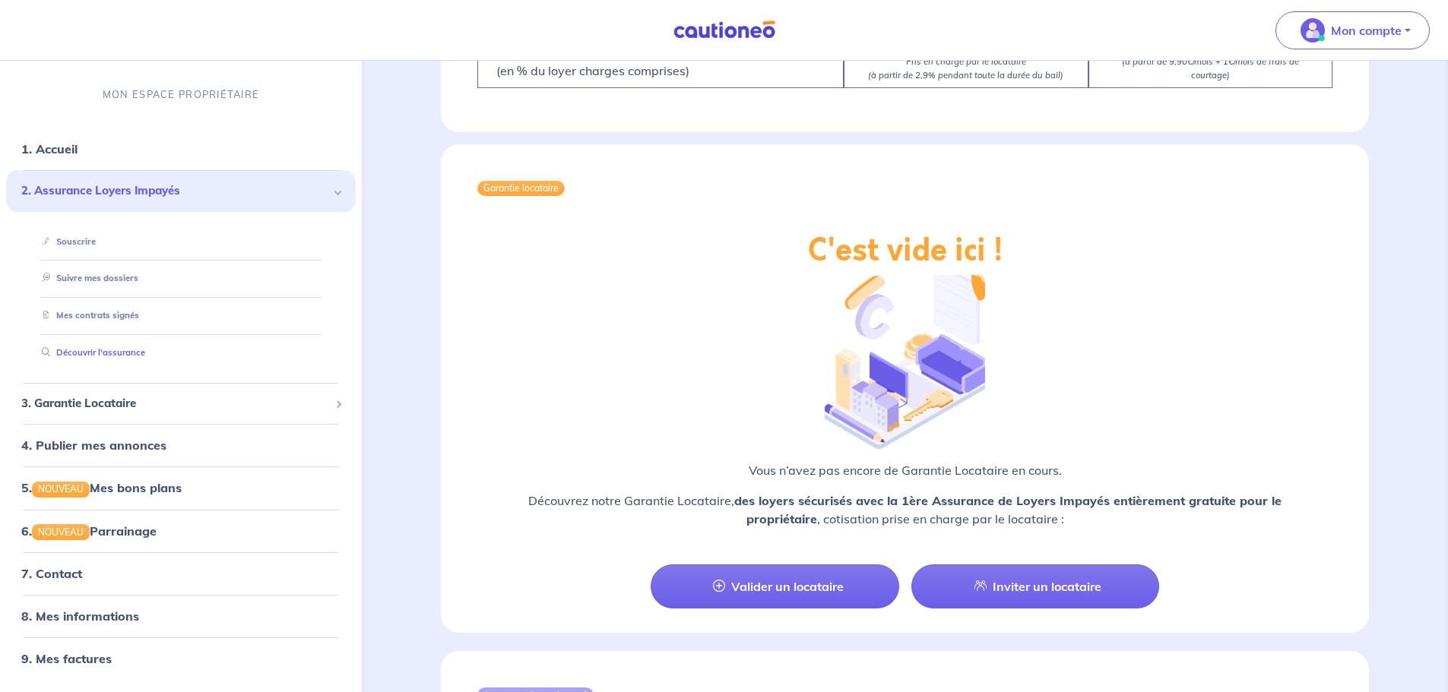
click at [86, 353] on link "Découvrir l'assurance" at bounding box center [90, 352] width 109 height 11
